Goal: Task Accomplishment & Management: Use online tool/utility

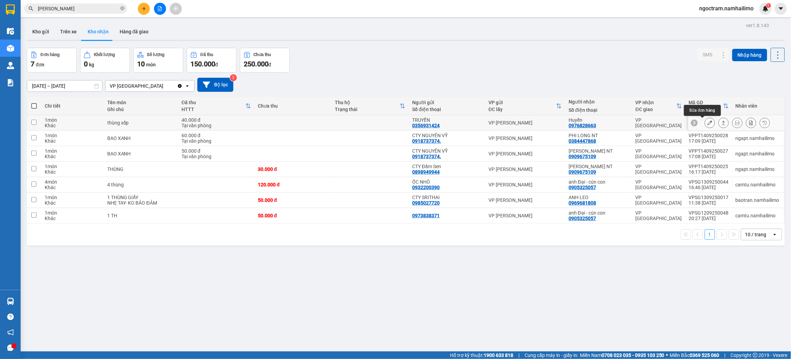
click at [707, 121] on icon at bounding box center [709, 122] width 5 height 5
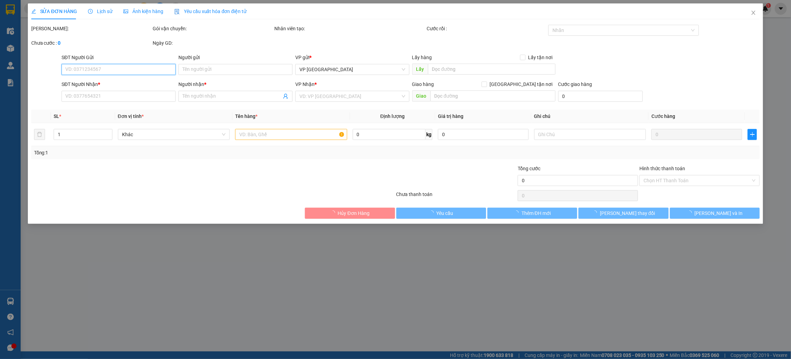
type input "0356931424"
type input "TRUYỀN"
type input "0976828663"
type input "Huyền"
type input "40.000"
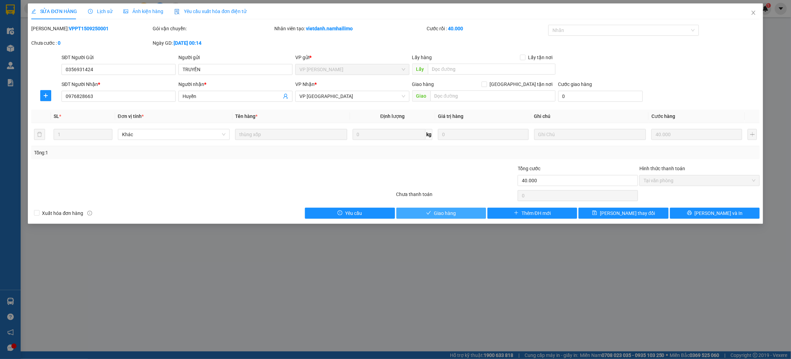
click at [453, 210] on span "Giao hàng" at bounding box center [445, 213] width 22 height 8
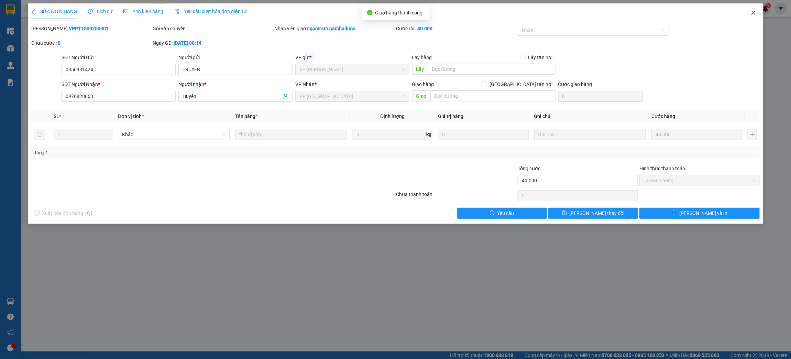
click at [750, 13] on span "Close" at bounding box center [753, 12] width 19 height 19
